Goal: Check status: Check status

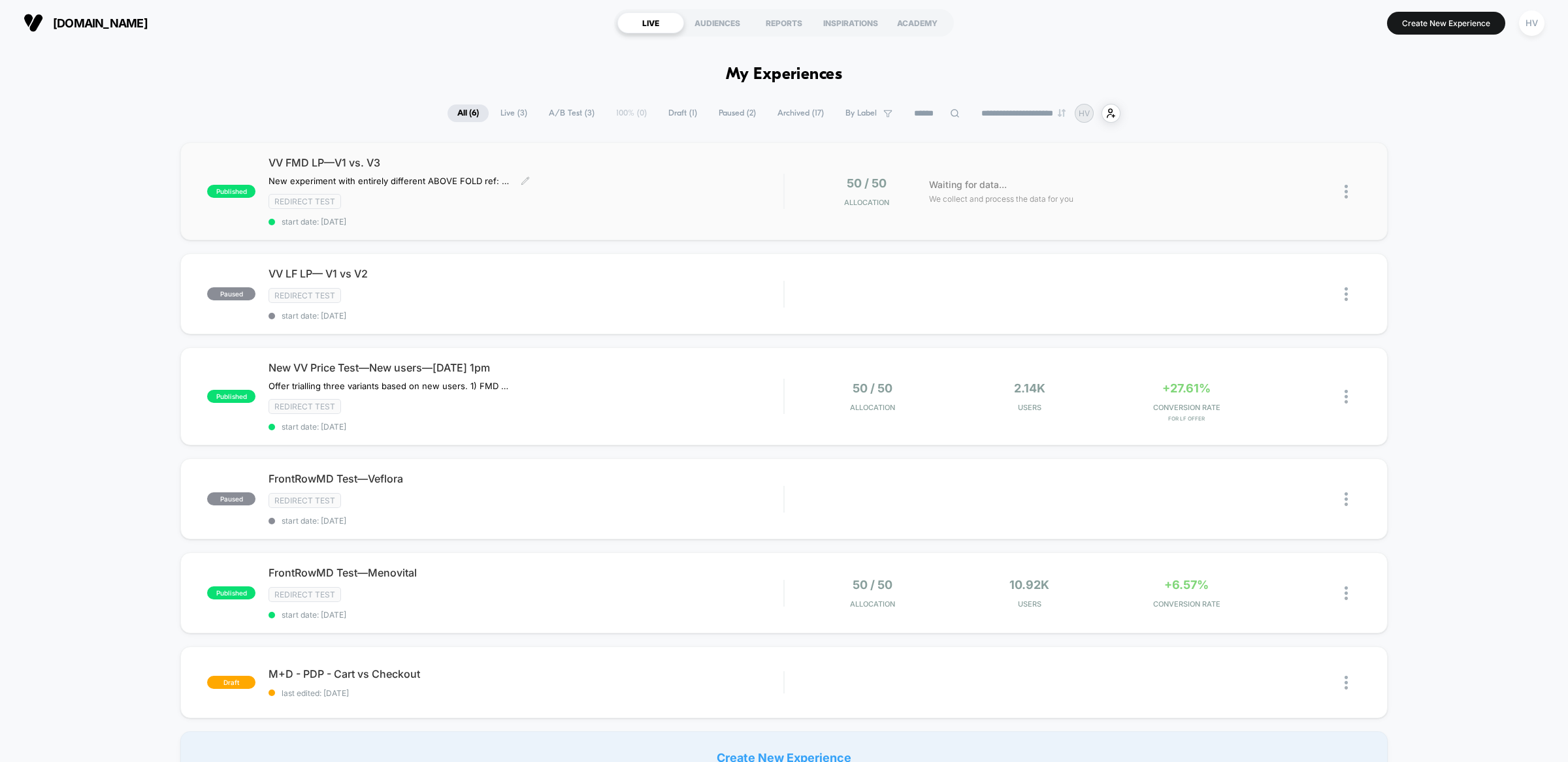
click at [694, 214] on div "VV FMD LP—V1 vs. V3 New experiment with entirely different ABOVE FOLD ref: Noti…" at bounding box center [526, 192] width 515 height 71
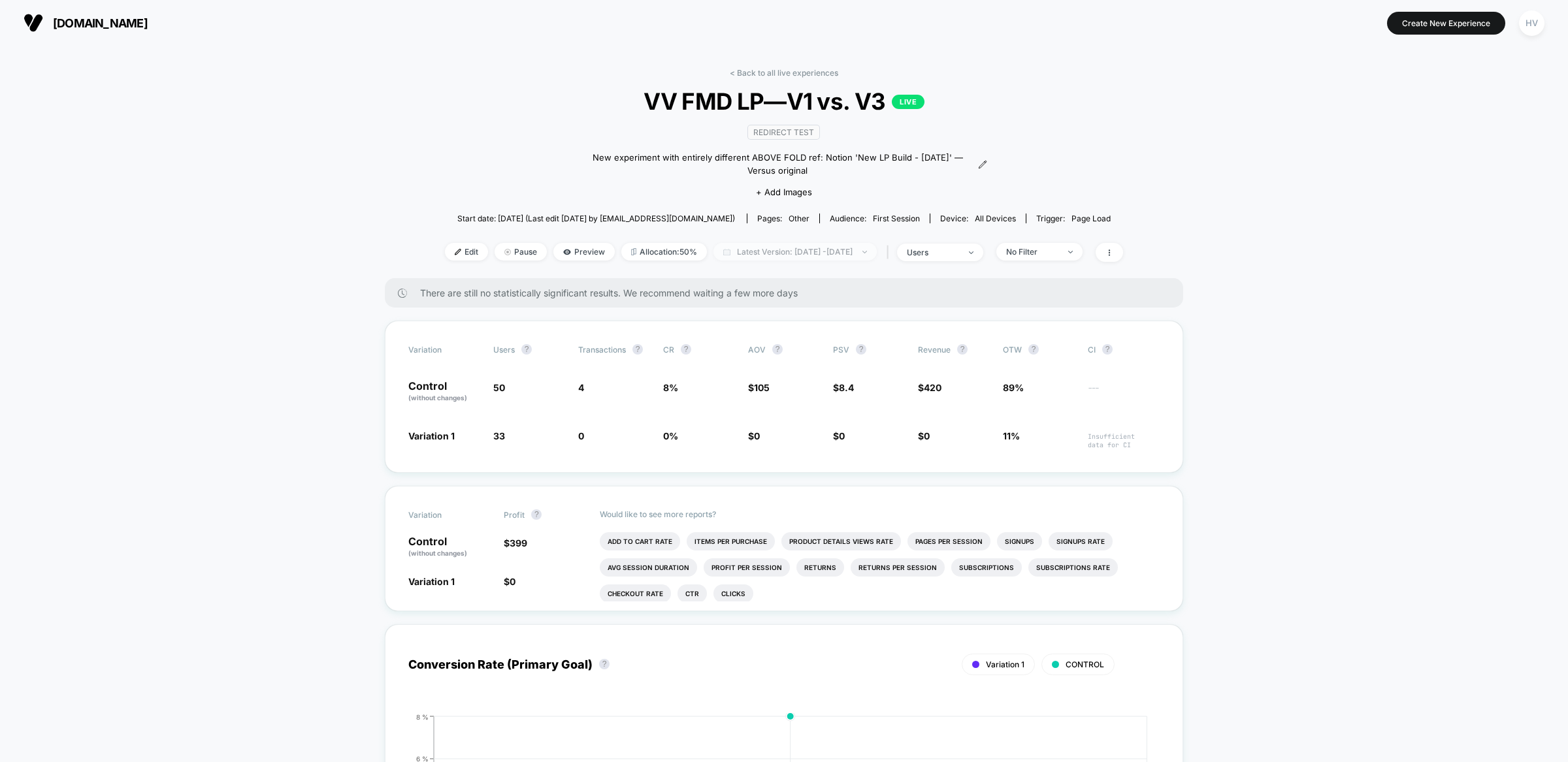
click at [770, 243] on span "Latest Version: [DATE] - [DATE]" at bounding box center [796, 251] width 164 height 18
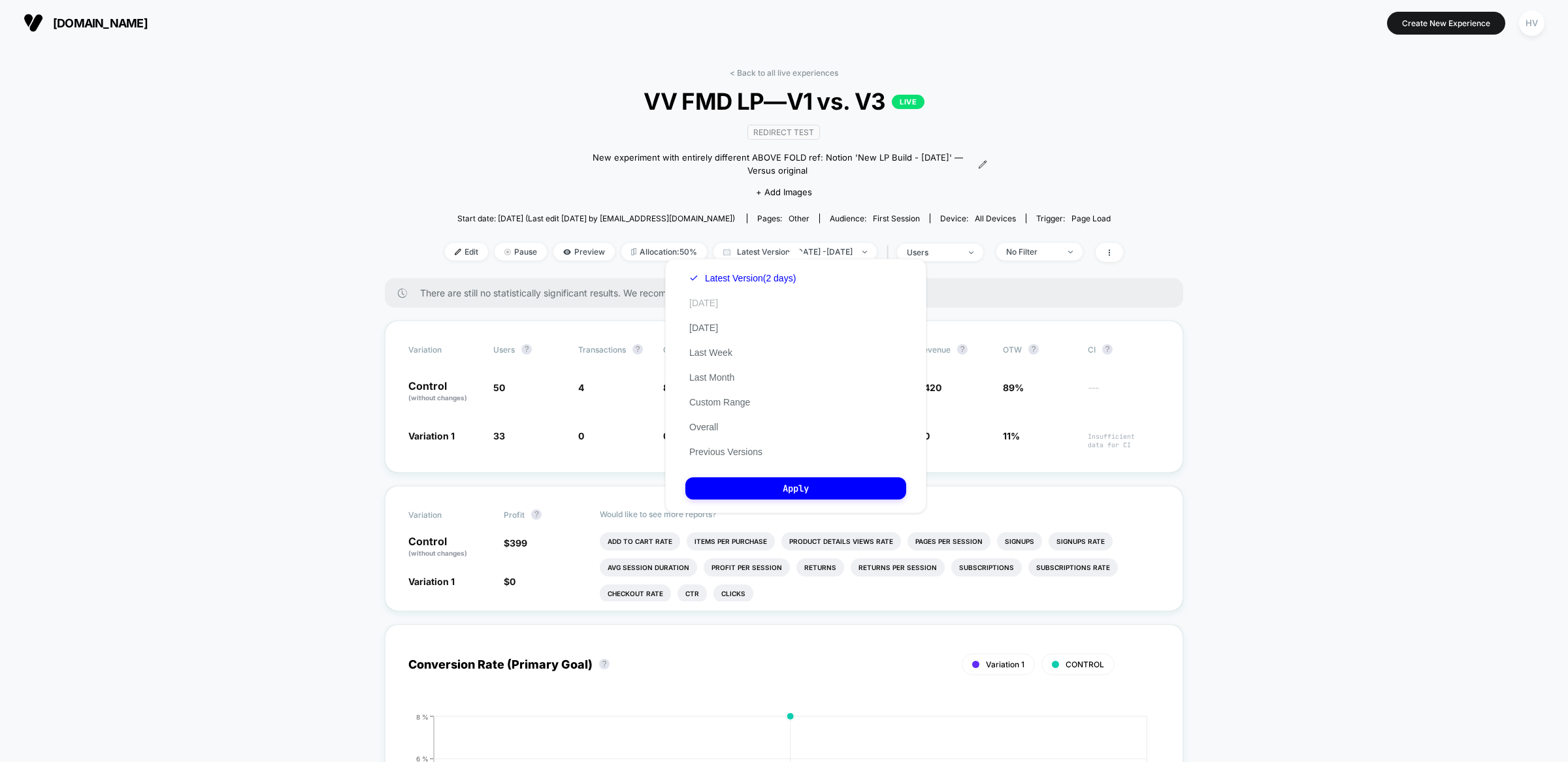
click at [708, 307] on button "[DATE]" at bounding box center [704, 302] width 36 height 12
click at [795, 477] on button "Apply" at bounding box center [796, 488] width 221 height 22
